Goal: Check status: Check status

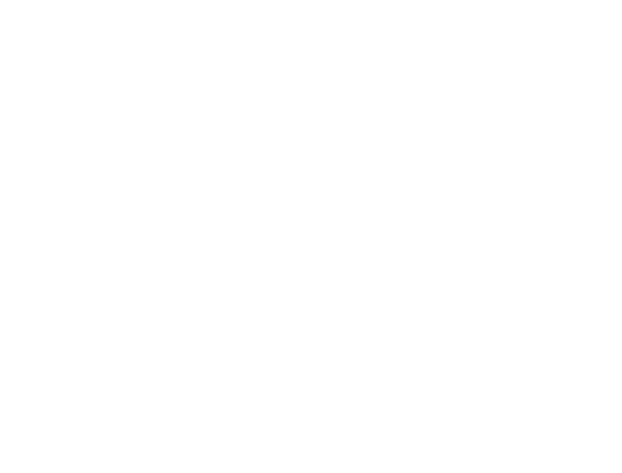
type input "[EMAIL_ADDRESS][DOMAIN_NAME]"
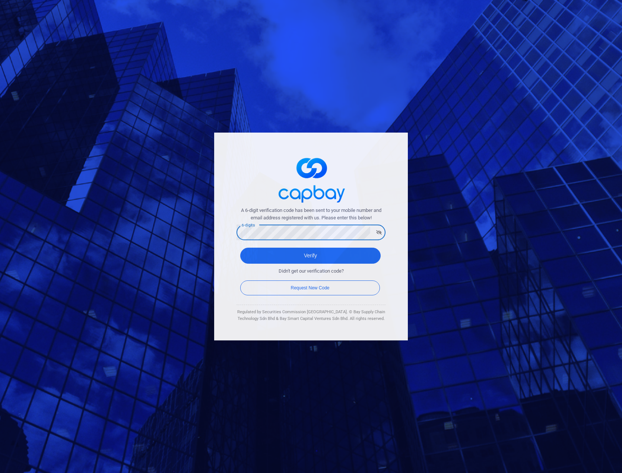
click at [240, 248] on button "Verify" at bounding box center [310, 256] width 140 height 16
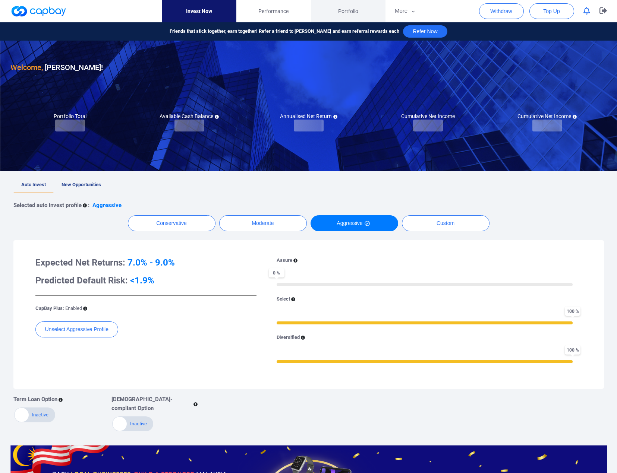
click at [352, 11] on span "Portfolio" at bounding box center [348, 11] width 20 height 8
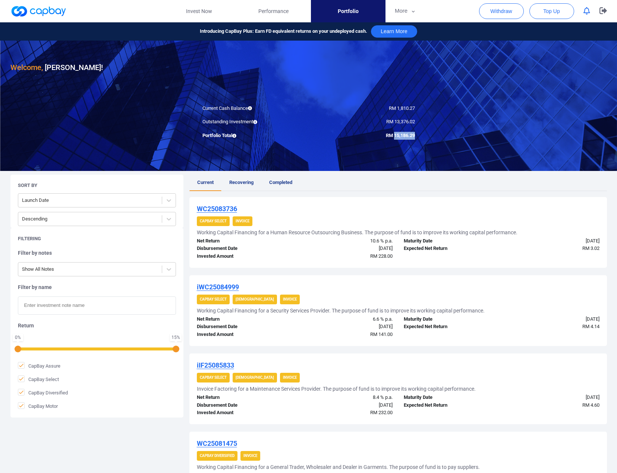
drag, startPoint x: 393, startPoint y: 135, endPoint x: 414, endPoint y: 138, distance: 21.9
click at [414, 138] on span "RM 15,186.29" at bounding box center [400, 136] width 29 height 6
copy span "15,186.29"
